Goal: Task Accomplishment & Management: Complete application form

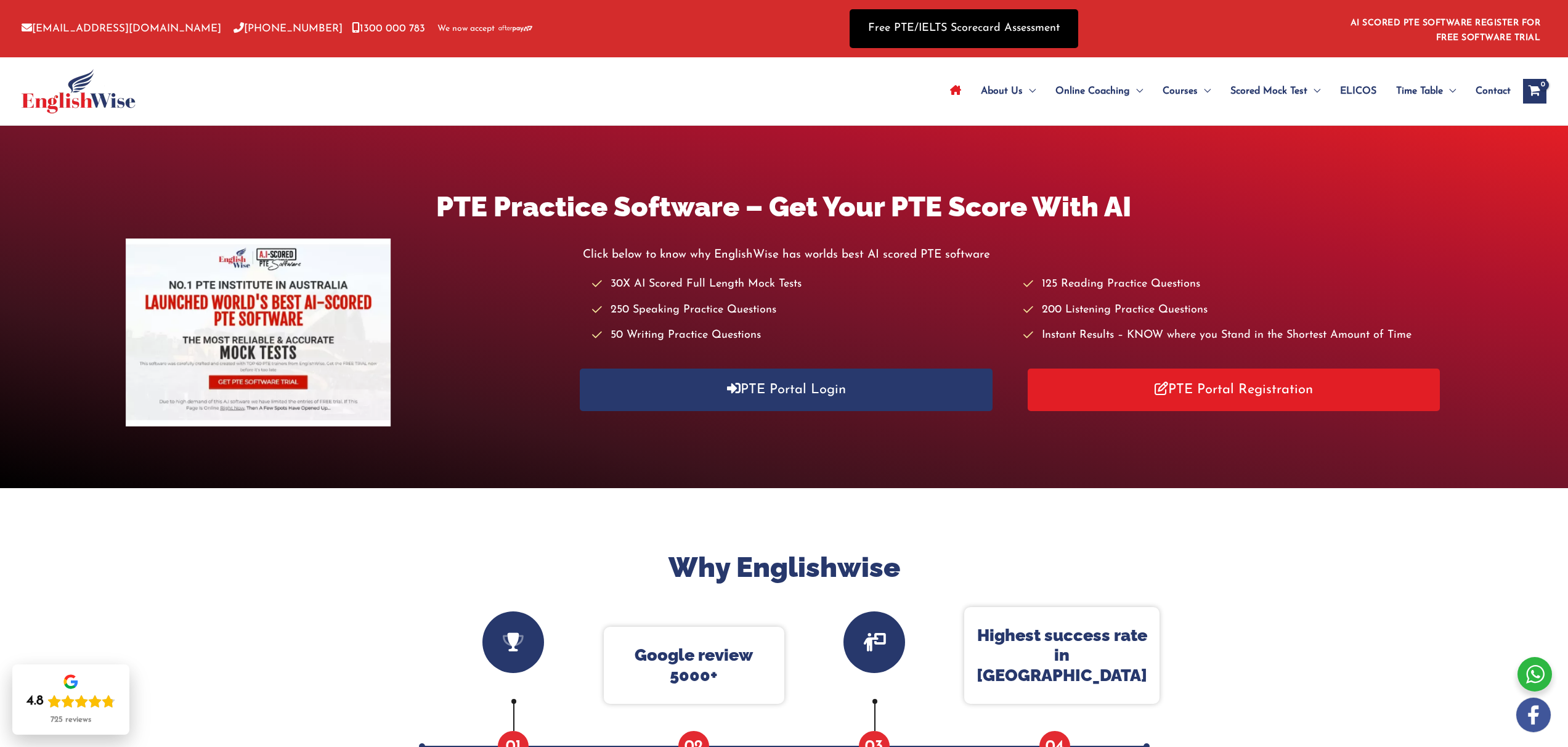
click at [1010, 39] on link "Free PTE/IELTS Scorecard Assessment" at bounding box center [963, 28] width 228 height 39
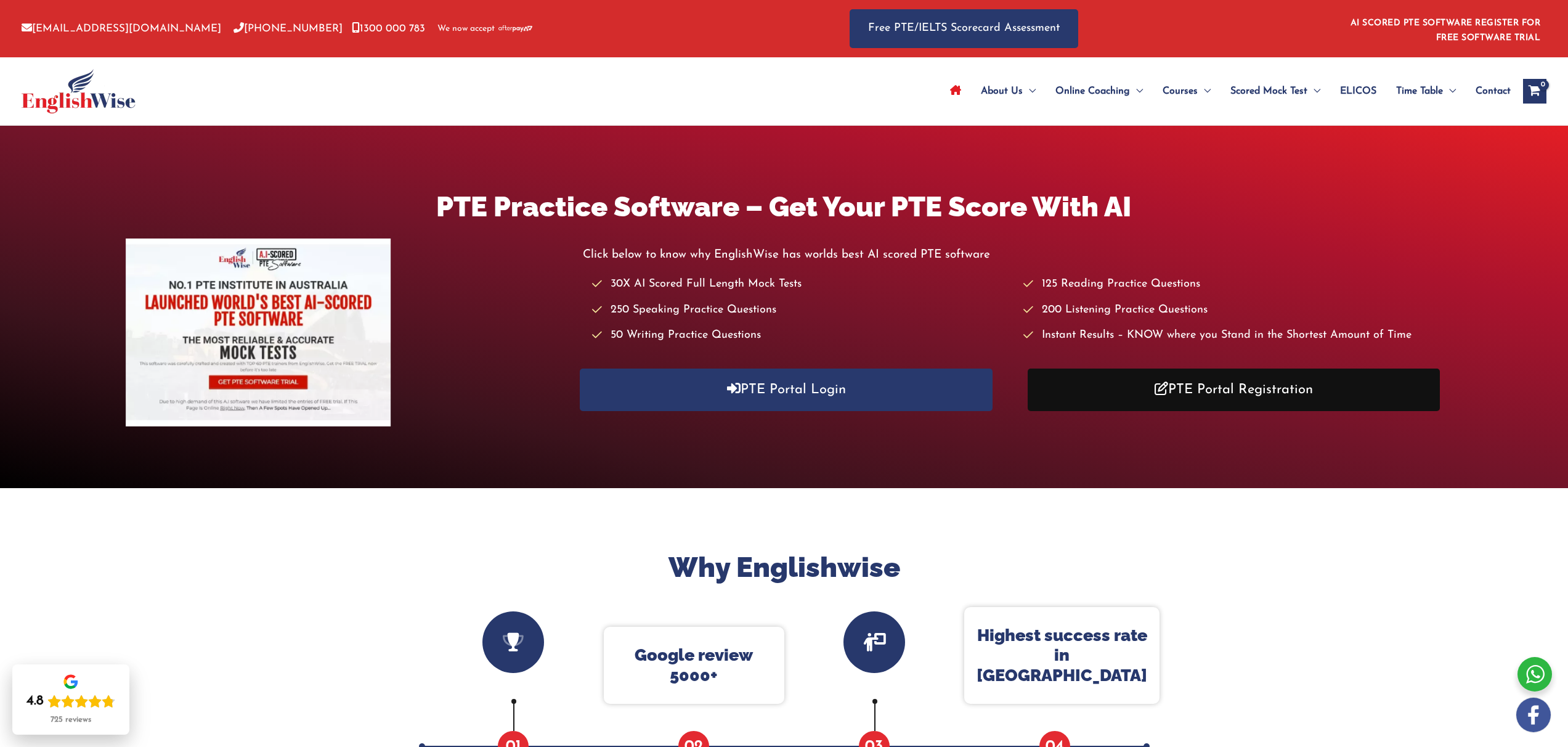
click at [1111, 383] on link "PTE Portal Registration" at bounding box center [1234, 390] width 413 height 42
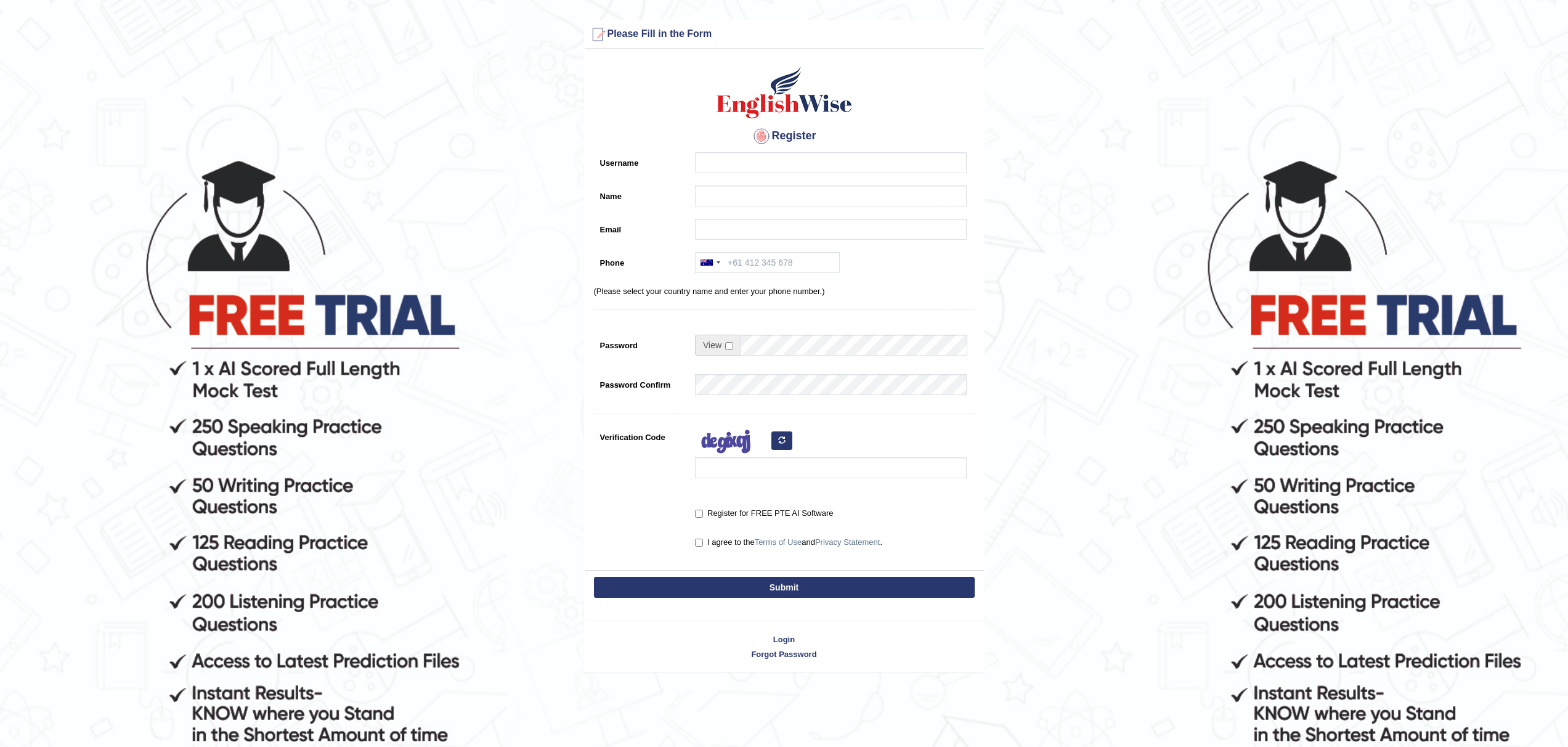
scroll to position [35, 0]
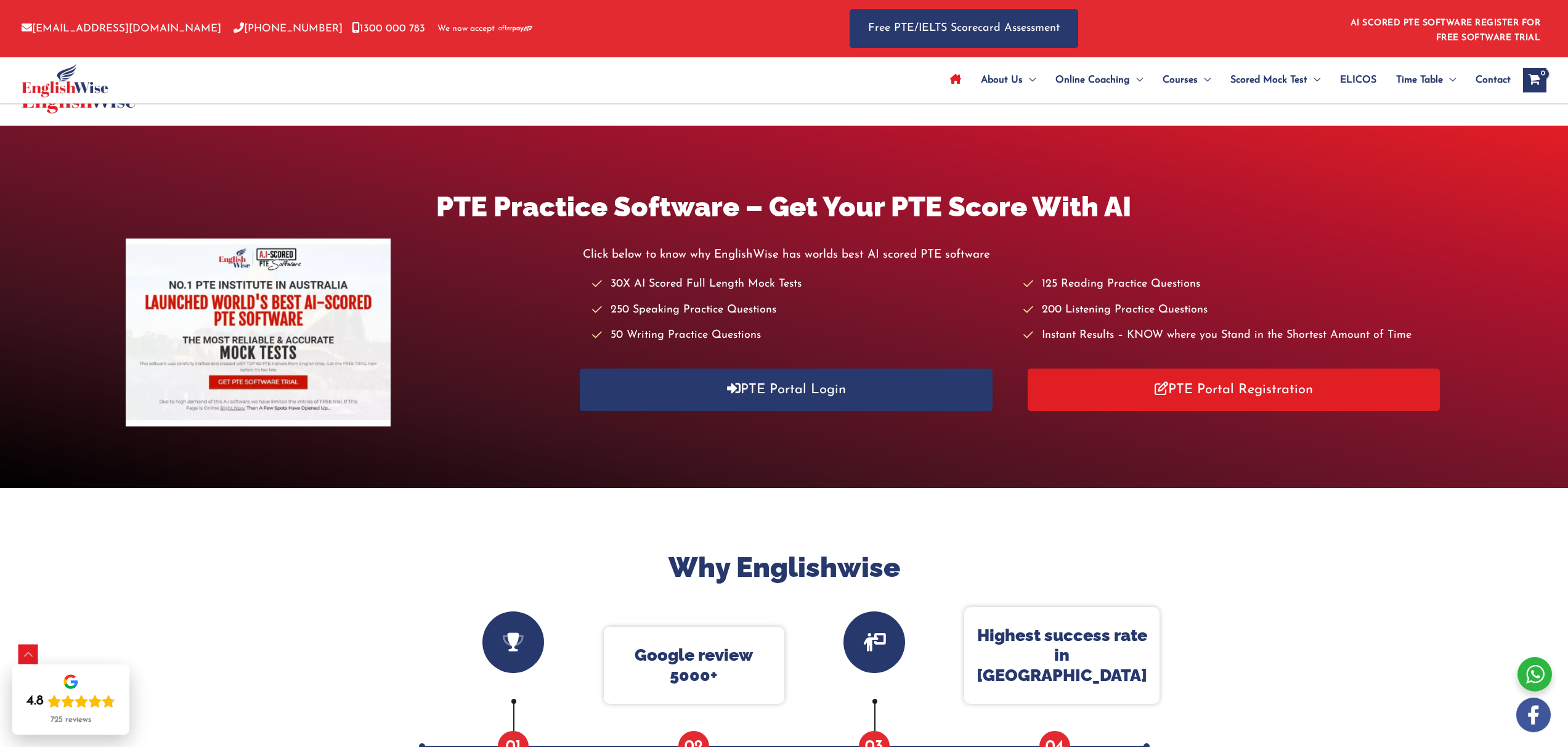
scroll to position [536, 0]
